Goal: Navigation & Orientation: Understand site structure

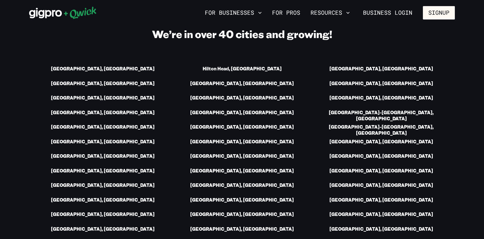
scroll to position [891, 0]
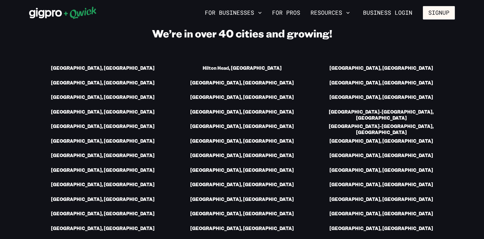
click at [271, 239] on link "[US_STATE][GEOGRAPHIC_DATA], [GEOGRAPHIC_DATA]" at bounding box center [241, 243] width 131 height 7
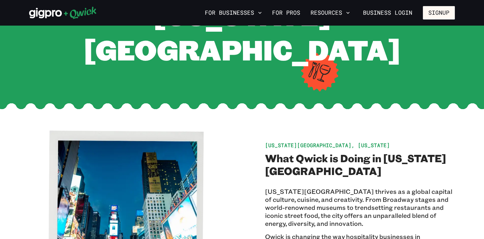
scroll to position [80, 0]
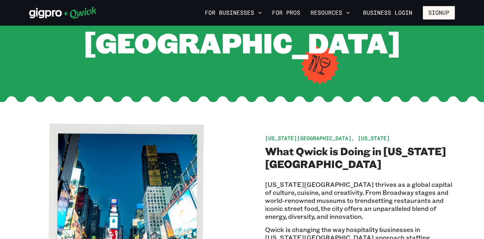
scroll to position [891, 0]
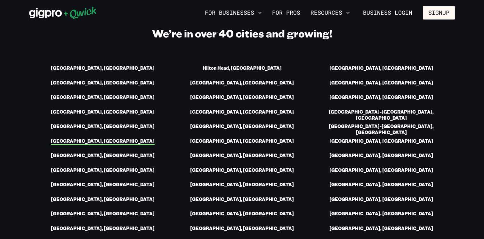
click at [115, 138] on link "[GEOGRAPHIC_DATA], [GEOGRAPHIC_DATA]" at bounding box center [103, 141] width 104 height 7
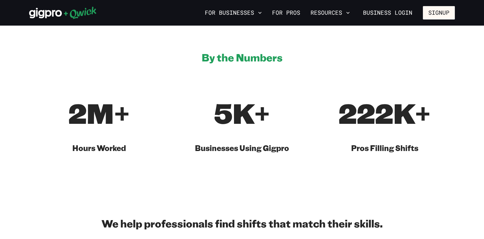
scroll to position [377, 0]
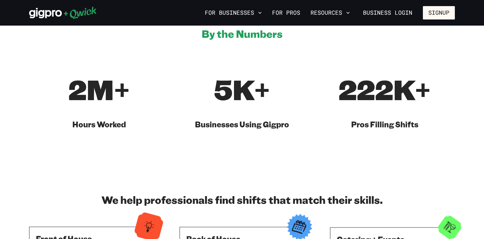
scroll to position [891, 0]
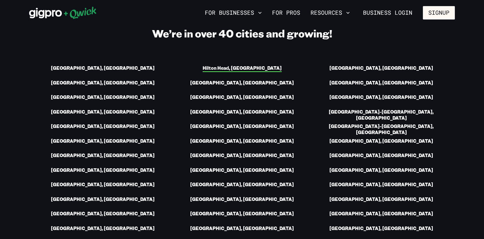
click at [247, 67] on link "Hilton Head, [GEOGRAPHIC_DATA]" at bounding box center [242, 68] width 79 height 7
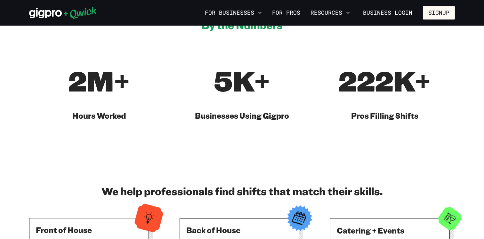
scroll to position [891, 0]
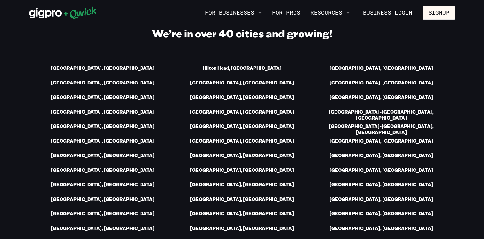
click at [247, 239] on link "[US_STATE][GEOGRAPHIC_DATA], [GEOGRAPHIC_DATA]" at bounding box center [241, 243] width 131 height 7
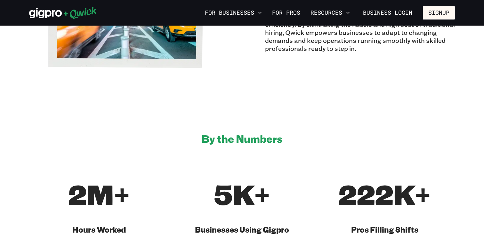
scroll to position [326, 0]
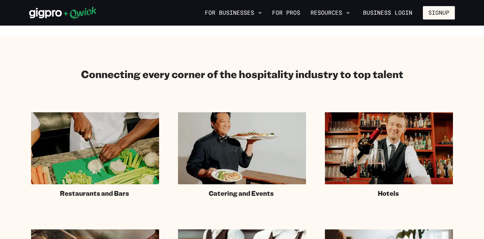
scroll to position [891, 0]
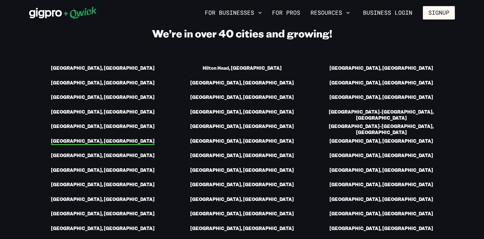
click at [107, 138] on link "[GEOGRAPHIC_DATA], [GEOGRAPHIC_DATA]" at bounding box center [103, 141] width 104 height 7
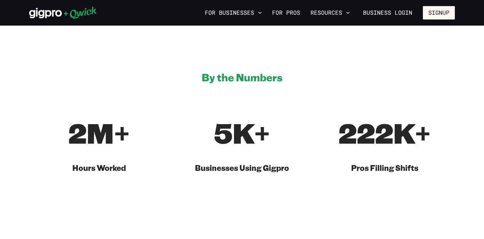
scroll to position [359, 0]
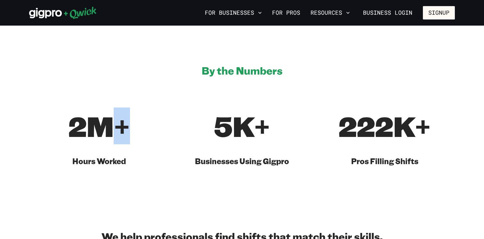
drag, startPoint x: 106, startPoint y: 133, endPoint x: 127, endPoint y: 136, distance: 21.6
click at [127, 136] on span "2M+" at bounding box center [98, 126] width 61 height 37
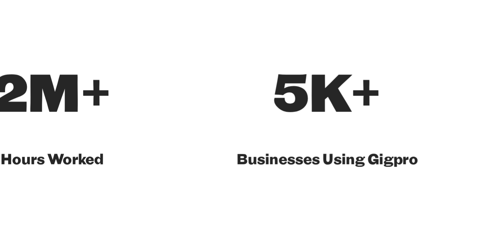
click at [157, 173] on section "By the Numbers 2M+ Hours Worked 5K+ Businesses Using Gigpro 222K+ Pros Filling …" at bounding box center [242, 115] width 484 height 166
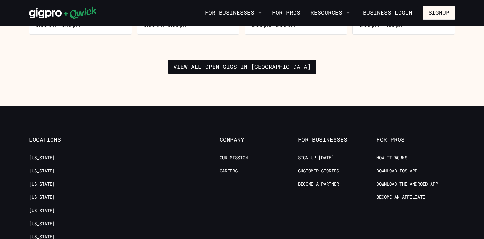
scroll to position [1058, 0]
click at [227, 155] on link "Our Mission" at bounding box center [234, 158] width 28 height 6
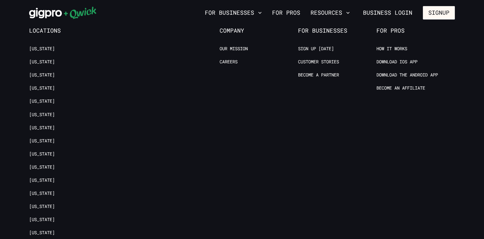
scroll to position [861, 0]
